Goal: Transaction & Acquisition: Purchase product/service

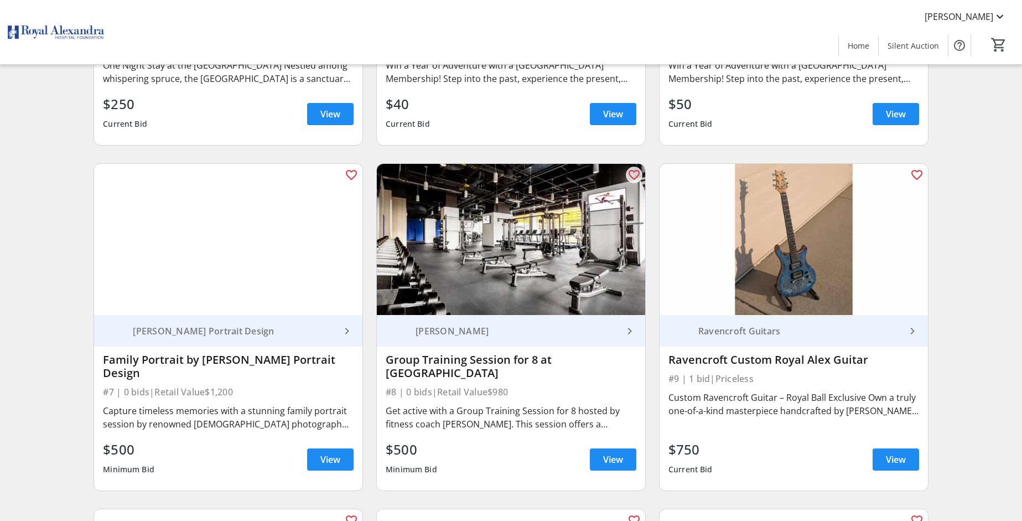
scroll to position [881, 0]
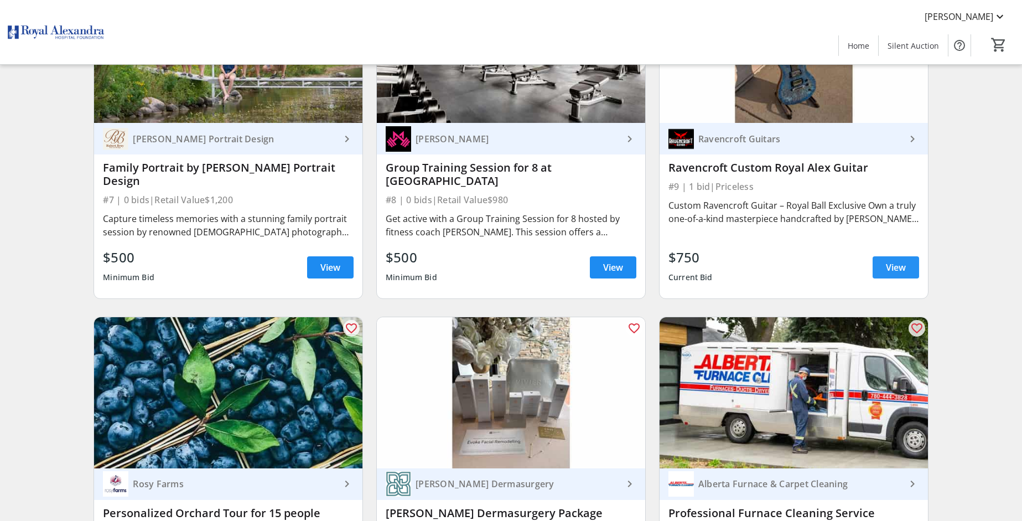
click at [889, 261] on span "View" at bounding box center [896, 267] width 20 height 13
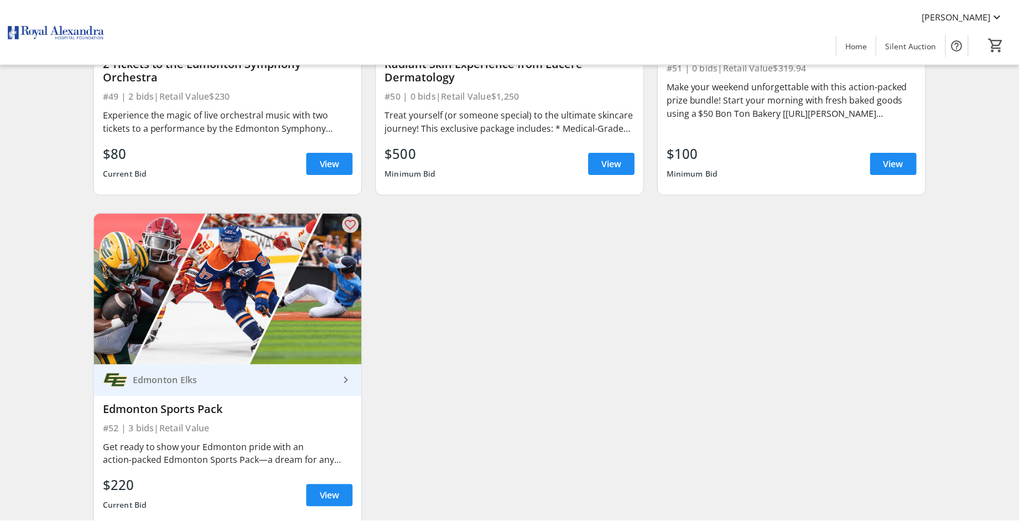
scroll to position [5770, 0]
drag, startPoint x: 1023, startPoint y: 481, endPoint x: 1016, endPoint y: 225, distance: 256.4
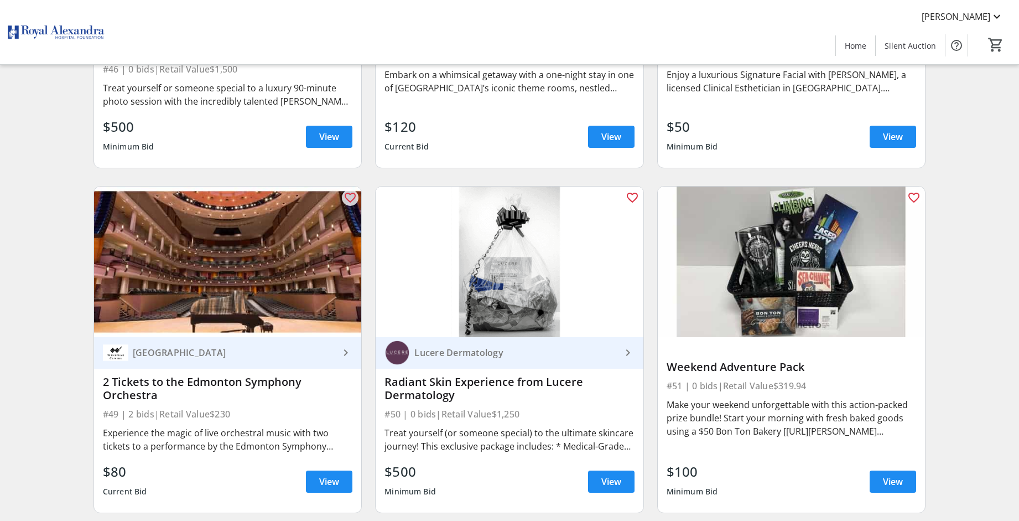
scroll to position [5425, 0]
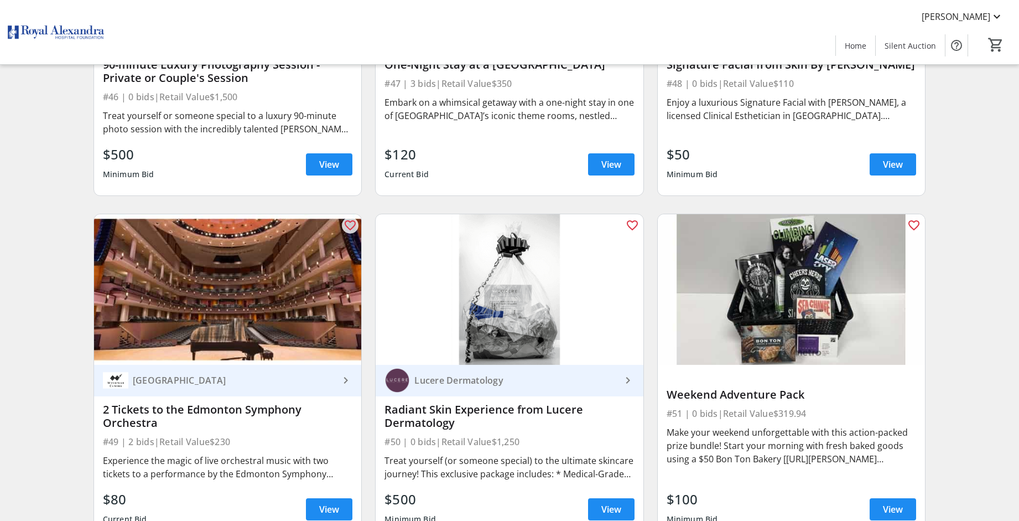
click at [872, 426] on div "Make your weekend unforgettable with this action-packed prize bundle! Start you…" at bounding box center [792, 446] width 250 height 40
click at [799, 307] on img at bounding box center [791, 289] width 267 height 151
drag, startPoint x: 890, startPoint y: 464, endPoint x: 886, endPoint y: 472, distance: 8.2
click at [886, 503] on span "View" at bounding box center [893, 509] width 20 height 13
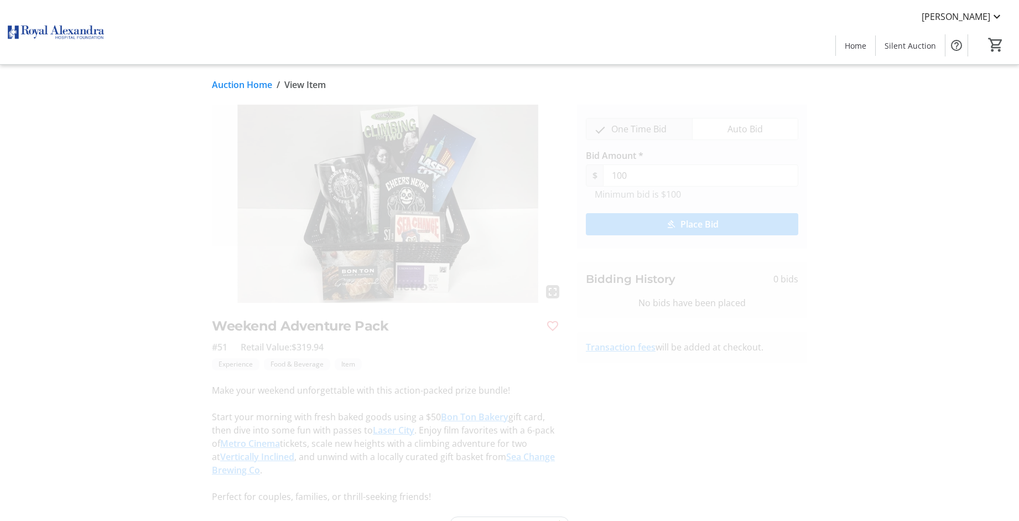
click at [250, 84] on link "Auction Home" at bounding box center [242, 84] width 60 height 13
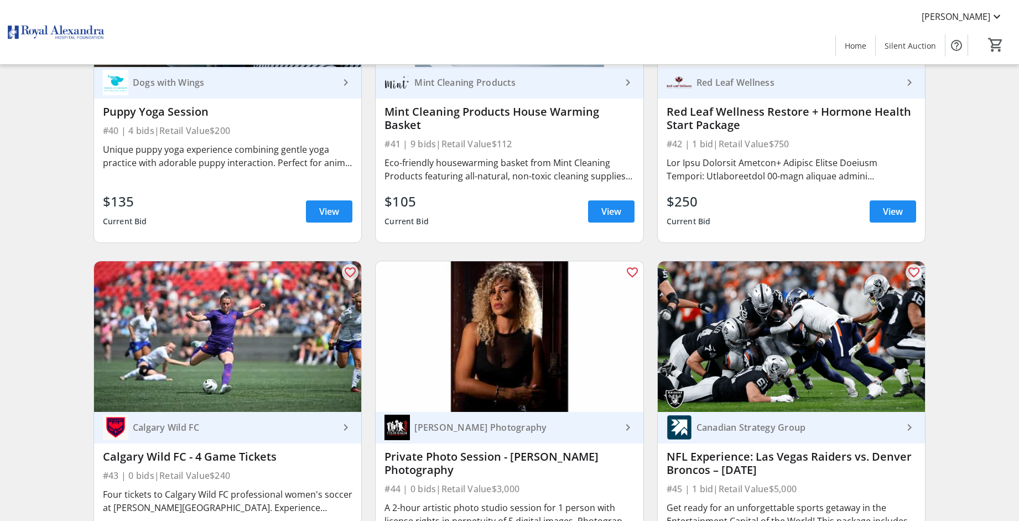
scroll to position [4716, 0]
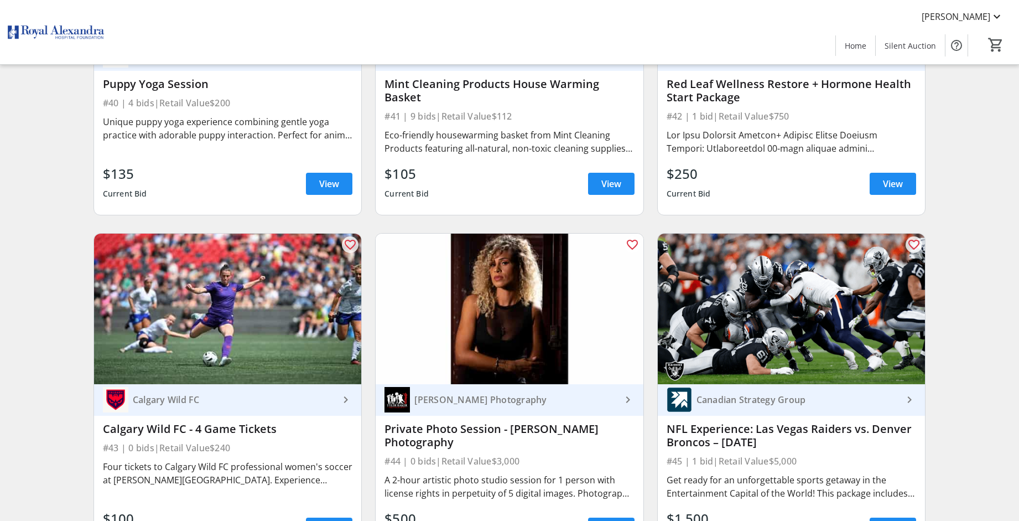
click at [865, 394] on div "Canadian Strategy Group" at bounding box center [797, 399] width 211 height 11
click at [737, 412] on div "Canadian Strategy Group keyboard_arrow_right NFL Experience: Las Vegas Raiders …" at bounding box center [791, 471] width 267 height 175
click at [755, 294] on img at bounding box center [791, 309] width 267 height 151
click at [898, 520] on span "View" at bounding box center [893, 528] width 20 height 13
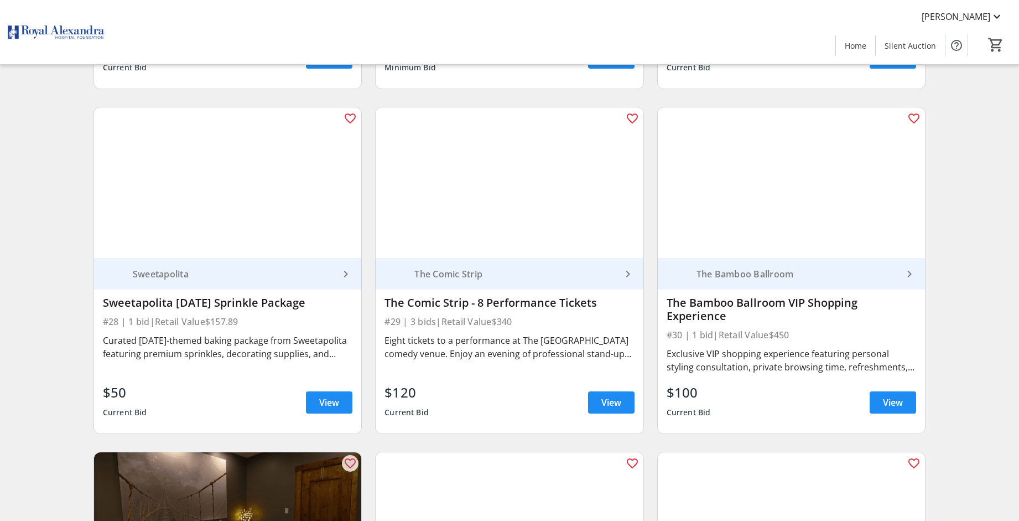
scroll to position [3055, 0]
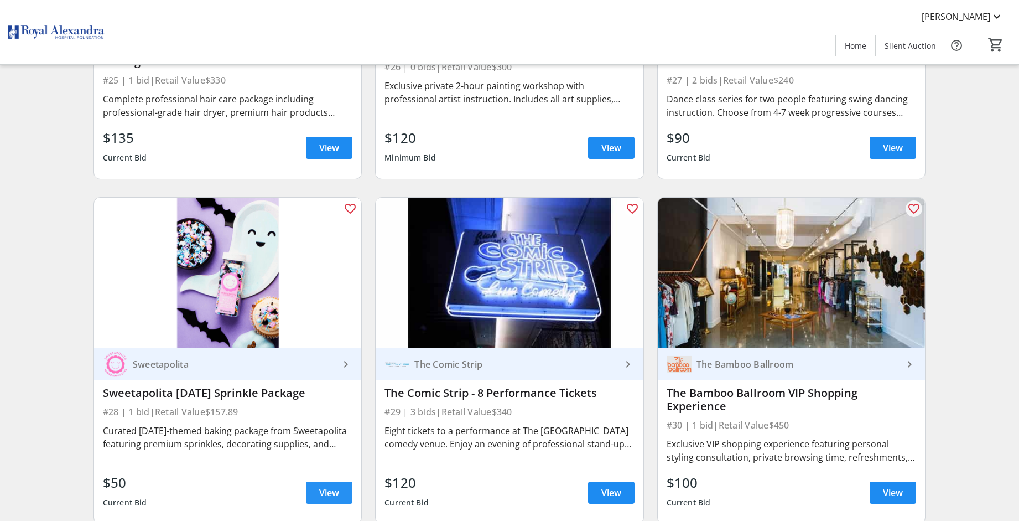
click at [332, 486] on span "View" at bounding box center [329, 492] width 20 height 13
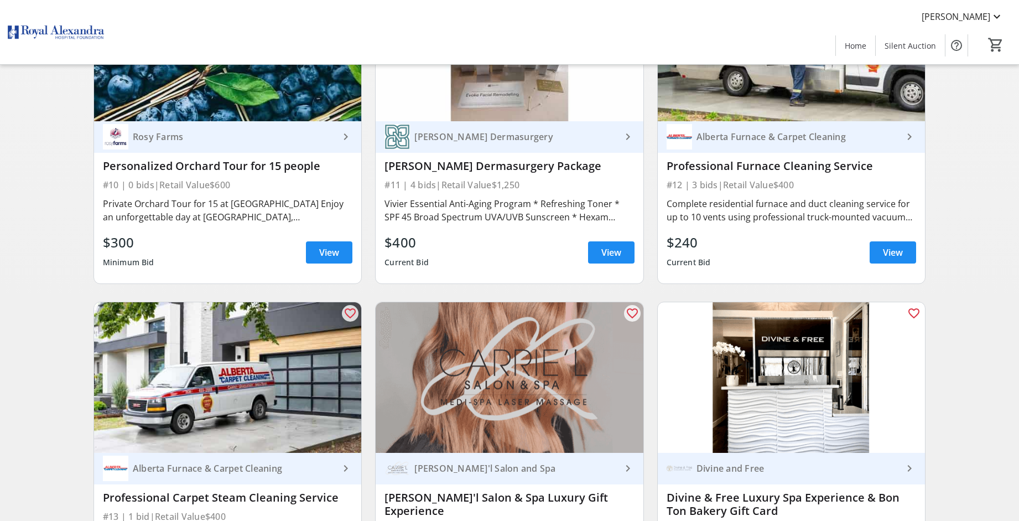
scroll to position [1219, 0]
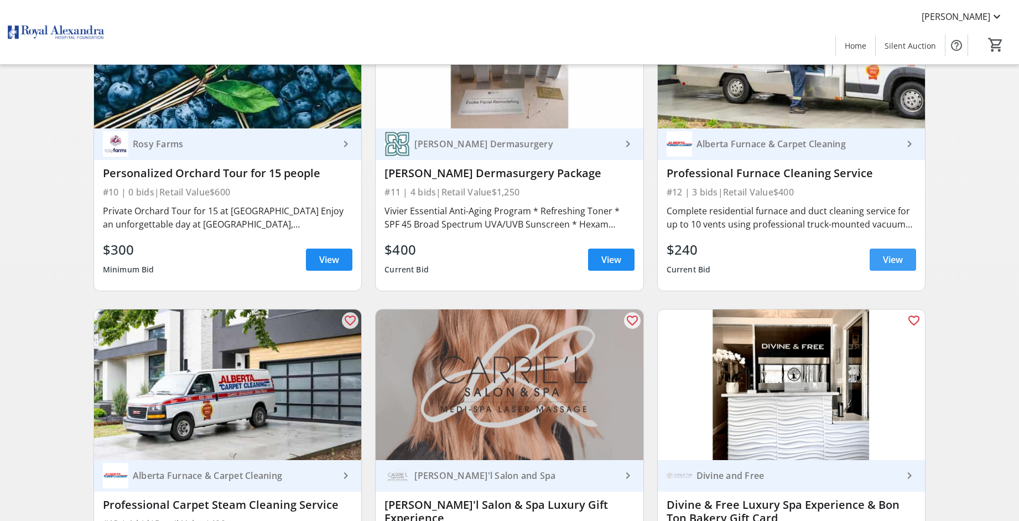
click at [886, 246] on span at bounding box center [893, 259] width 46 height 27
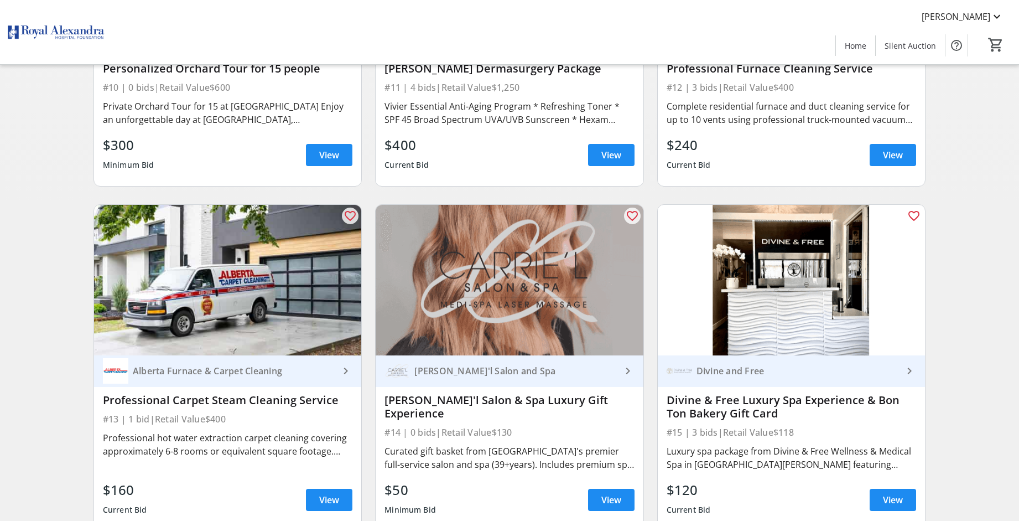
scroll to position [1344, 0]
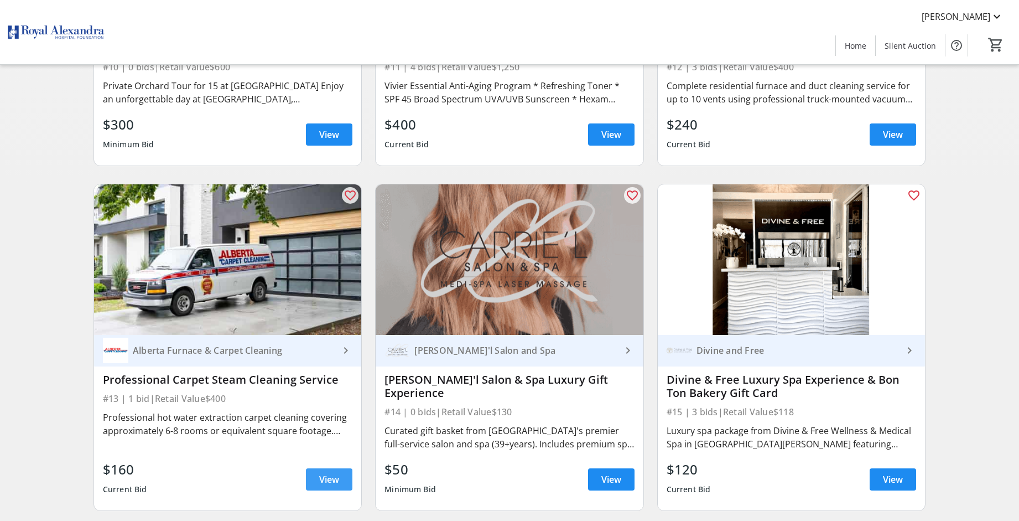
click at [343, 466] on span at bounding box center [329, 479] width 46 height 27
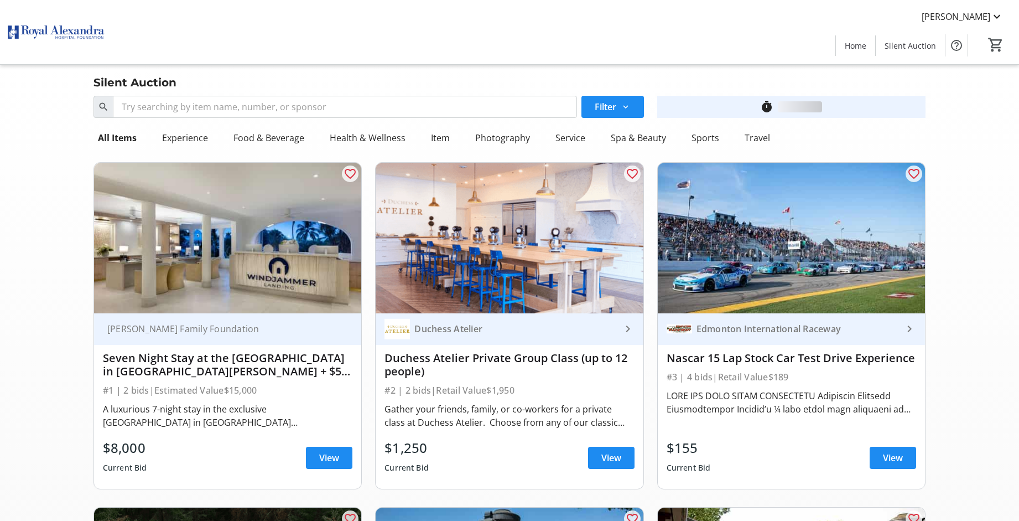
scroll to position [1344, 0]
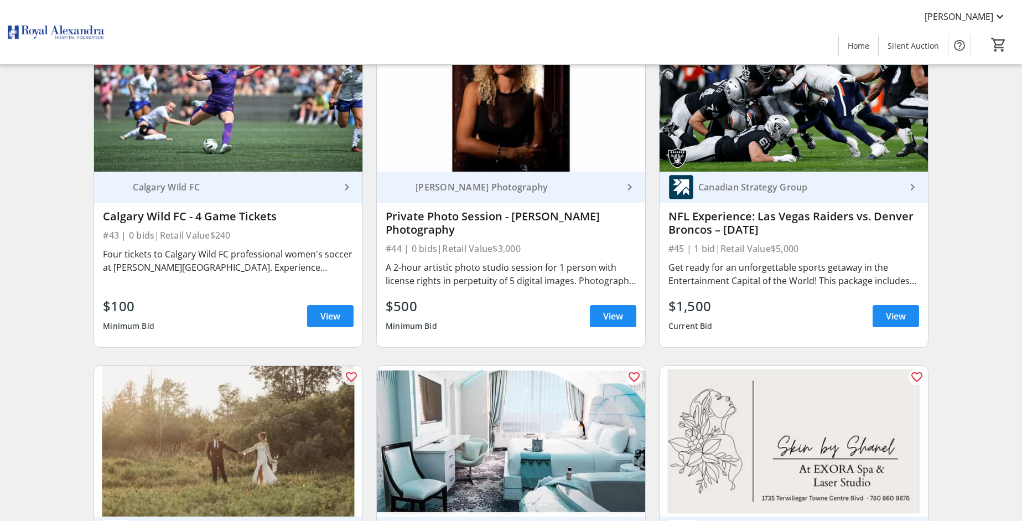
scroll to position [4887, 0]
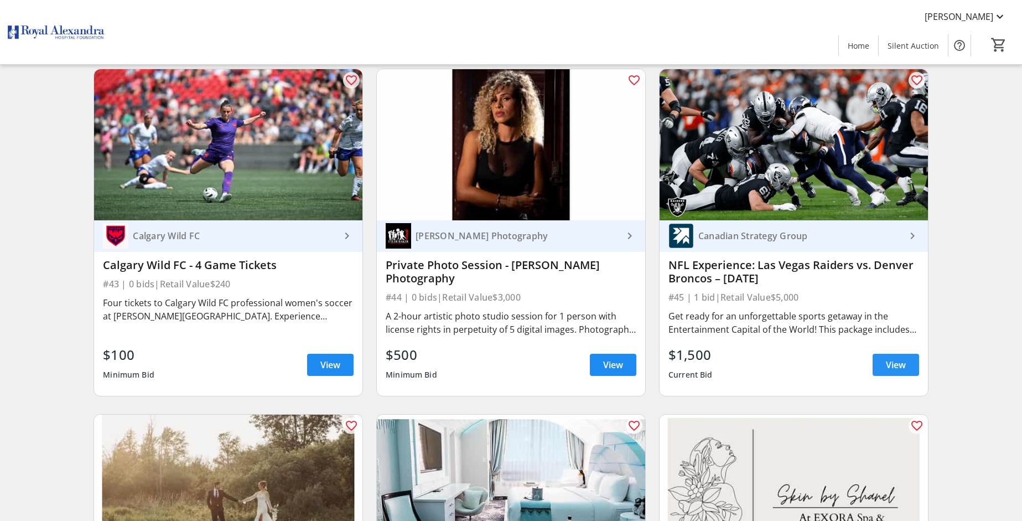
click at [898, 358] on span "View" at bounding box center [896, 364] width 20 height 13
